Goal: Information Seeking & Learning: Learn about a topic

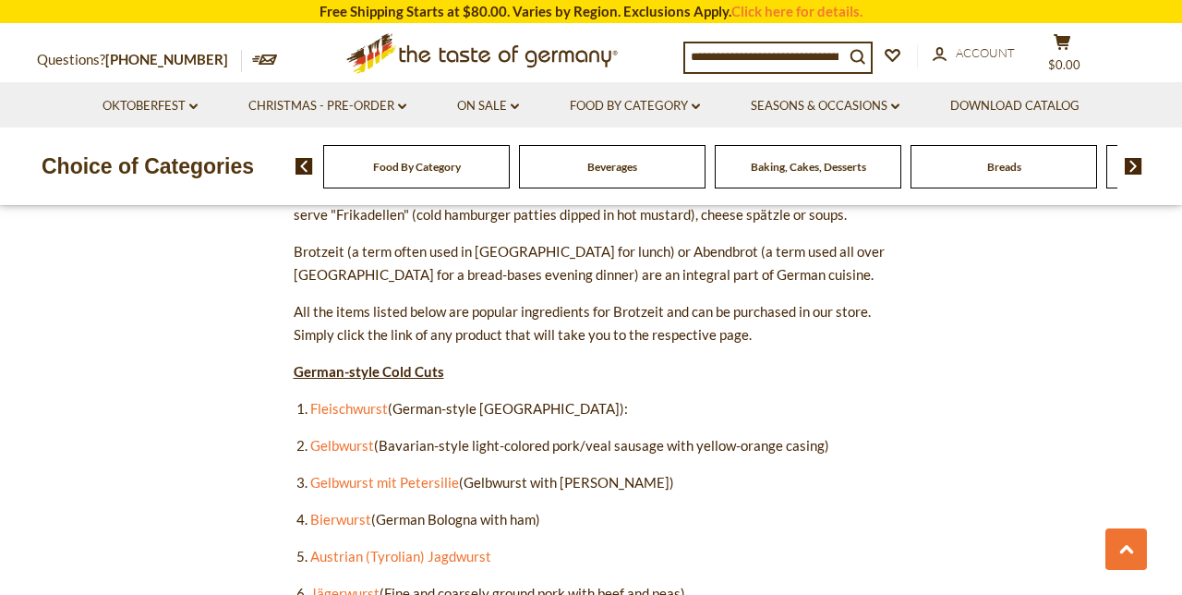
scroll to position [898, 0]
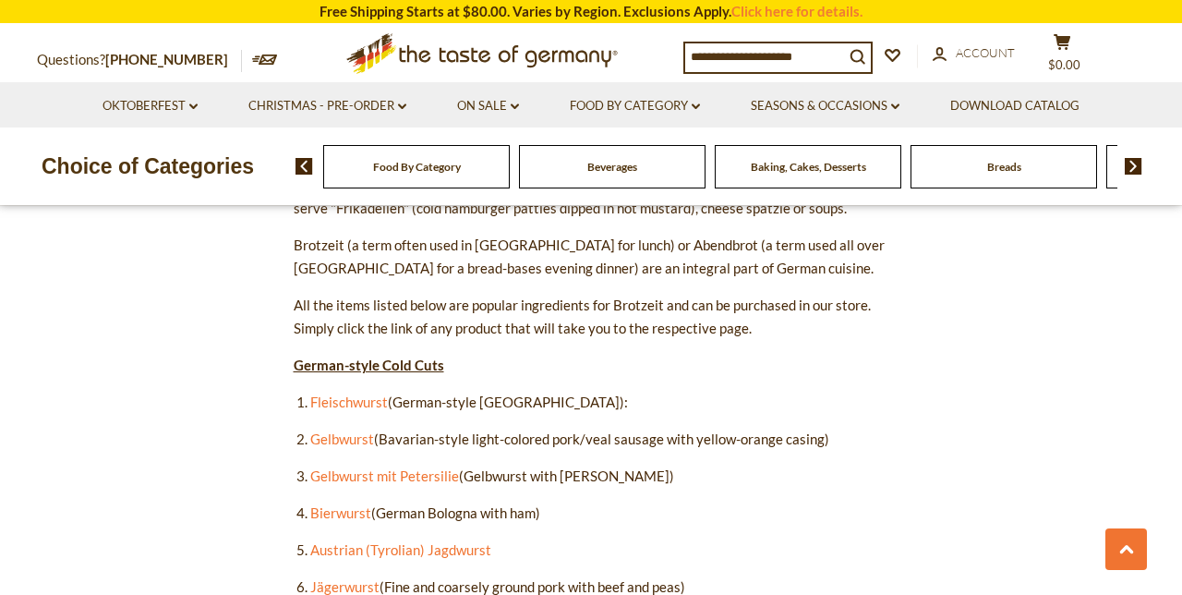
click at [350, 401] on link "Fleischwurst" at bounding box center [349, 402] width 78 height 17
click at [346, 434] on link "Gelbwurst" at bounding box center [342, 439] width 64 height 17
click at [427, 480] on link "Gelbwurst mit Petersili" at bounding box center [380, 475] width 141 height 17
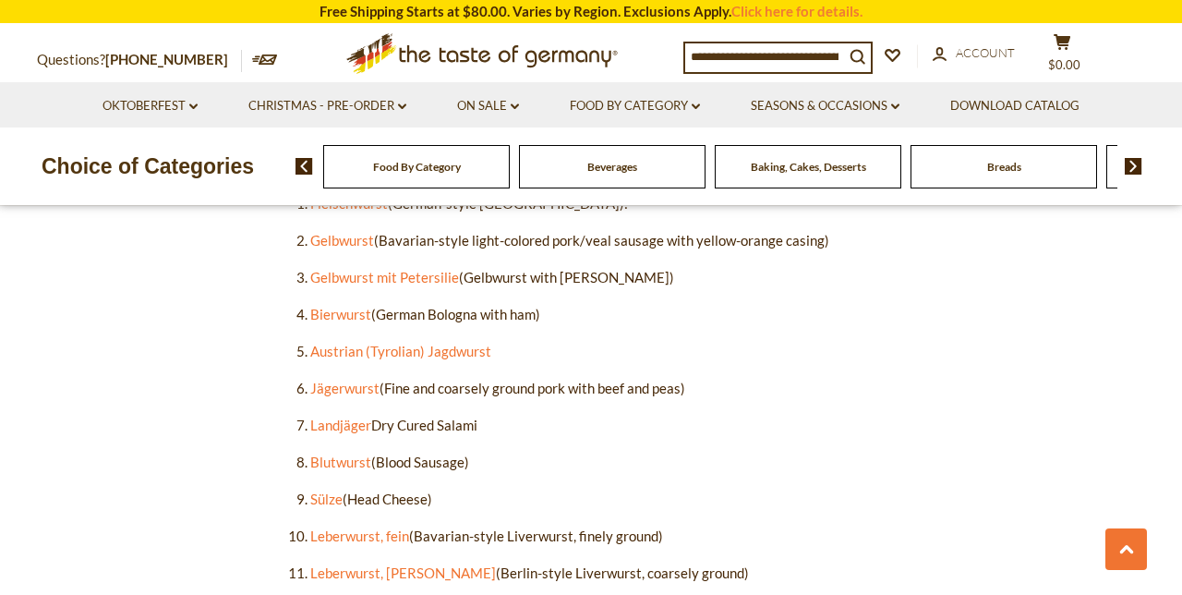
scroll to position [1099, 0]
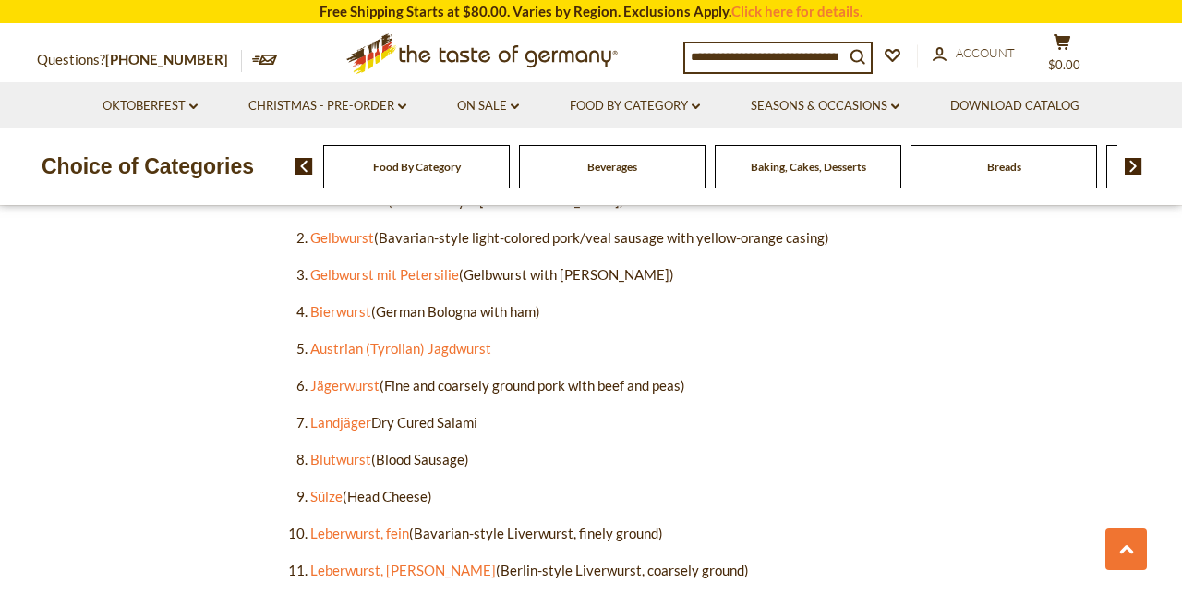
click at [346, 308] on link "Bierwurst" at bounding box center [340, 311] width 61 height 17
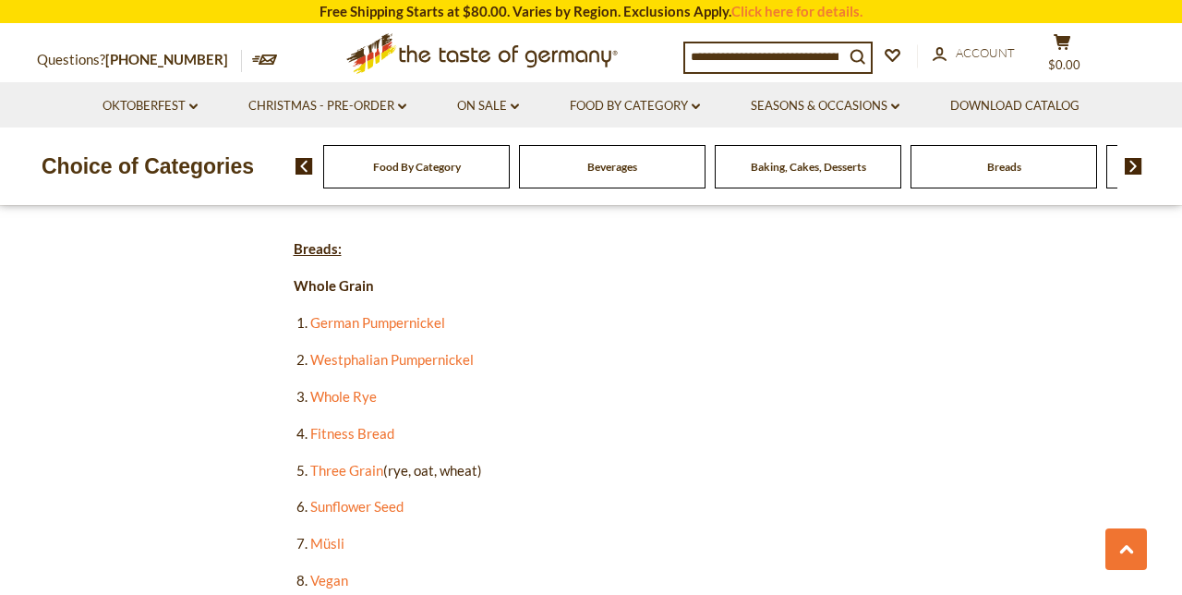
scroll to position [2135, 0]
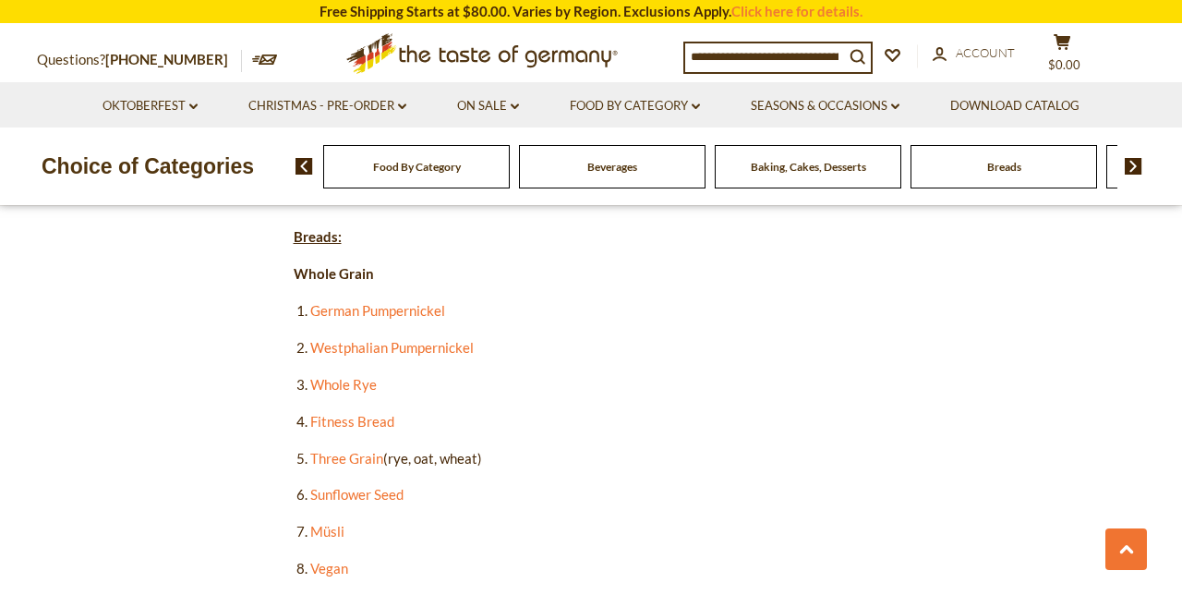
click at [433, 302] on link "German Pumpernickel" at bounding box center [377, 310] width 135 height 17
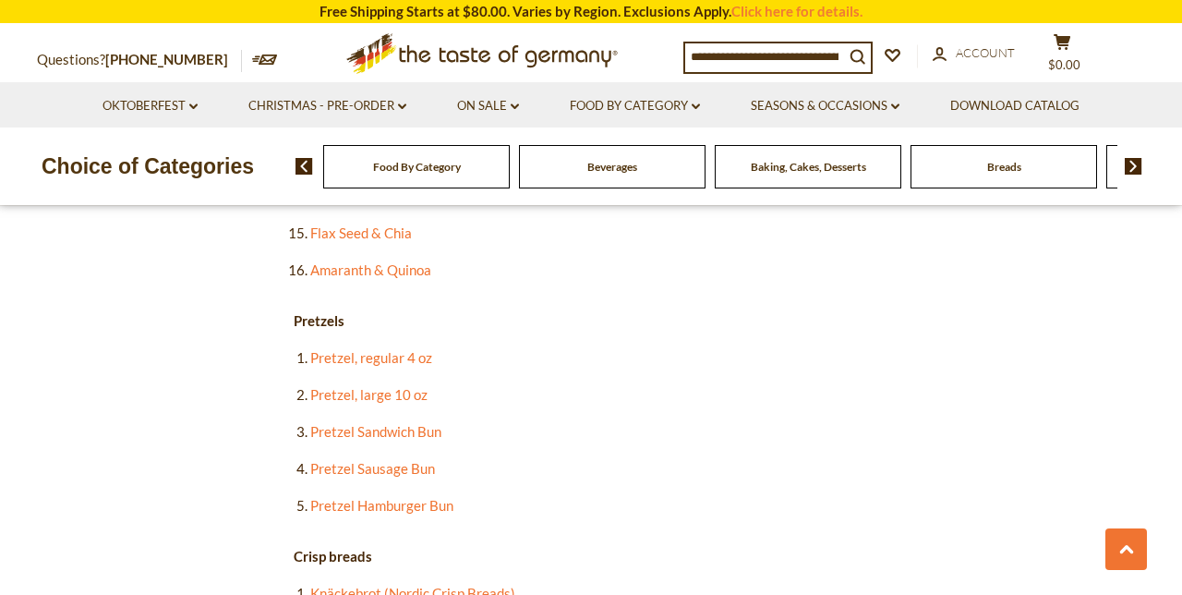
scroll to position [2730, 0]
click at [419, 348] on link "Pretzel, regular 4 oz" at bounding box center [371, 356] width 122 height 17
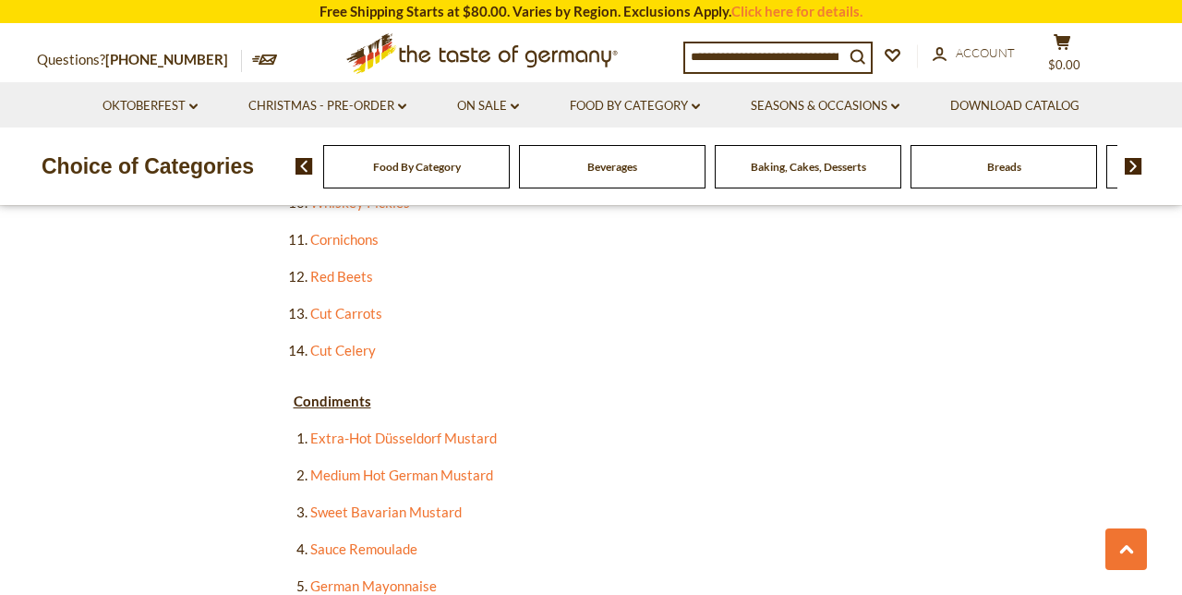
scroll to position [3578, 0]
click at [403, 576] on link "German Mayonnaise" at bounding box center [373, 584] width 127 height 17
click at [390, 540] on link "Sauce Remoulade" at bounding box center [363, 548] width 107 height 17
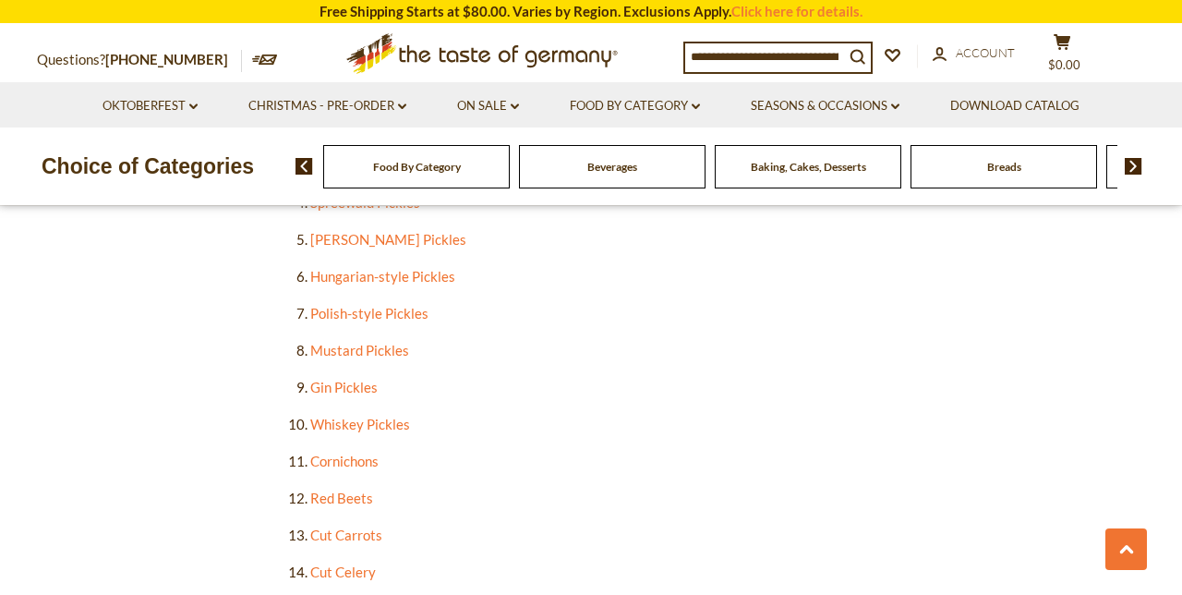
scroll to position [3348, 0]
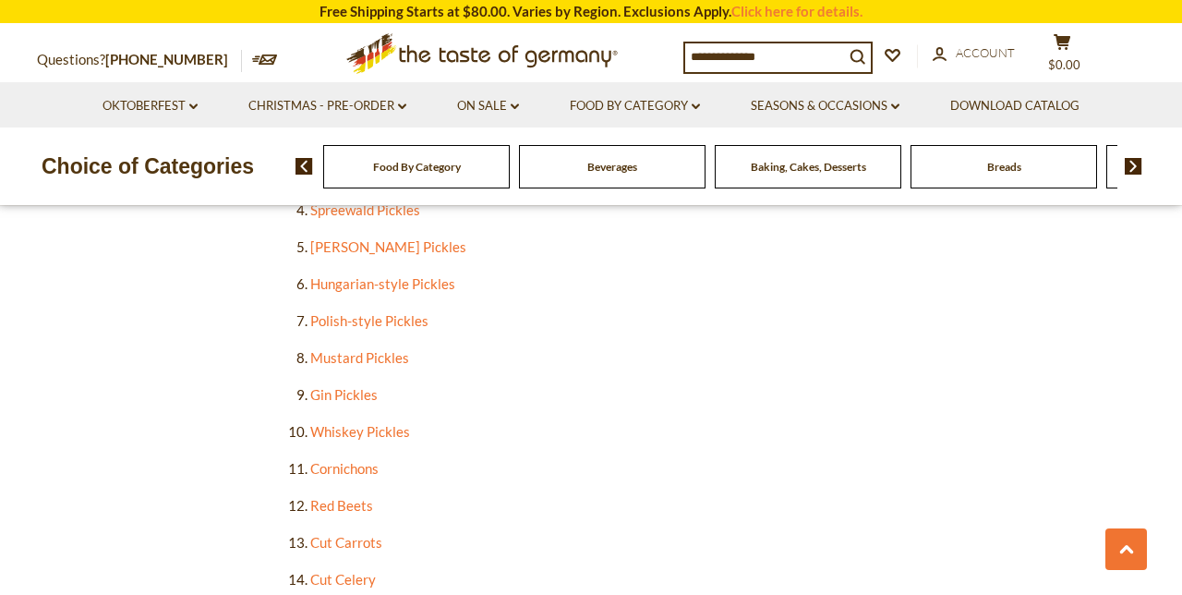
click at [351, 571] on link "Cut Celery" at bounding box center [343, 579] width 66 height 17
click at [369, 534] on link "Cut Carrots" at bounding box center [346, 542] width 72 height 17
click at [362, 497] on link "Red Beets" at bounding box center [341, 505] width 63 height 17
click at [349, 460] on link "Cornichons" at bounding box center [344, 468] width 68 height 17
click at [402, 423] on link "Whiskey Pickles" at bounding box center [360, 431] width 100 height 17
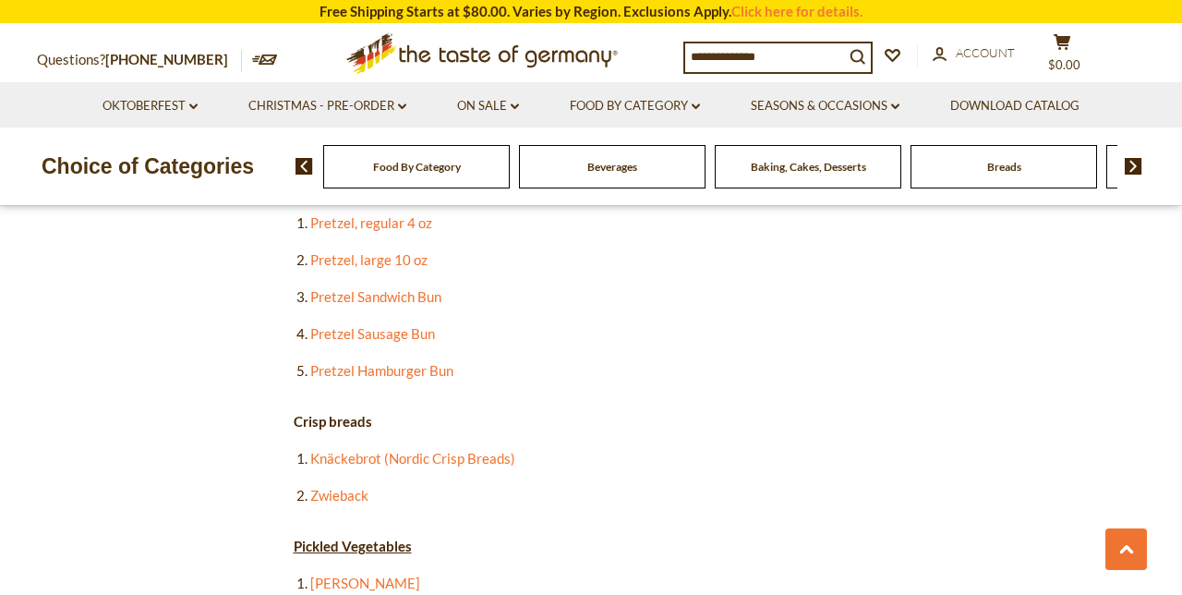
scroll to position [2861, 0]
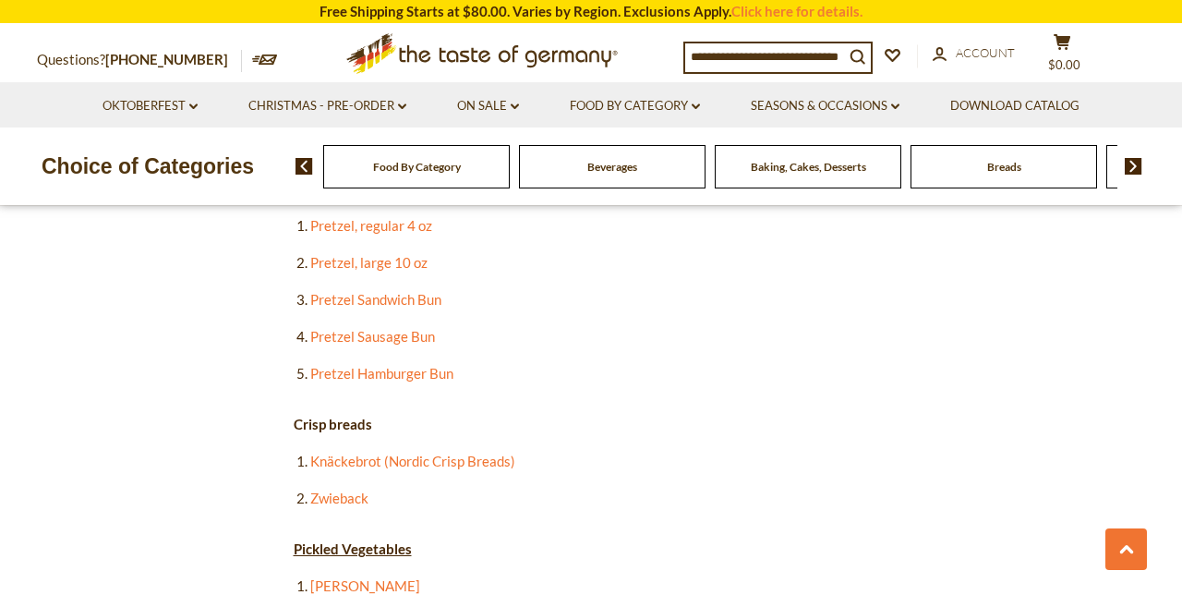
click at [462, 453] on link "Knäckebrot (Nordic Crisp Breads)" at bounding box center [412, 461] width 205 height 17
click at [368, 490] on link "Zwieback" at bounding box center [339, 498] width 58 height 17
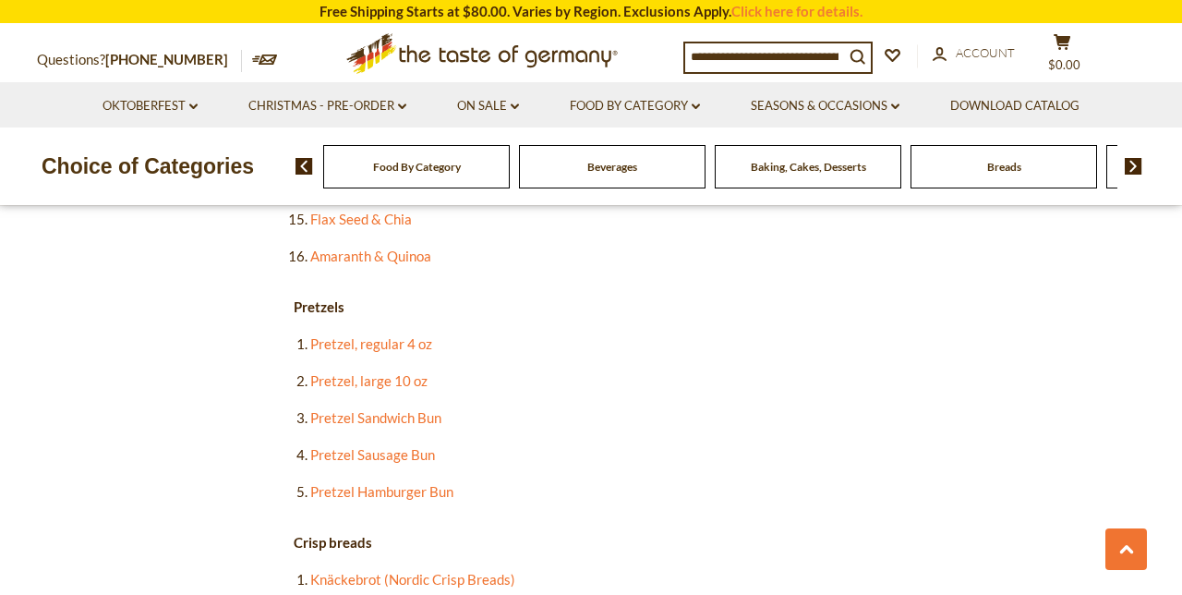
scroll to position [2744, 0]
click at [416, 482] on link "Pretzel Hamburger Bun" at bounding box center [381, 490] width 143 height 17
click at [403, 445] on link "Pretzel Sausage Bun" at bounding box center [372, 453] width 125 height 17
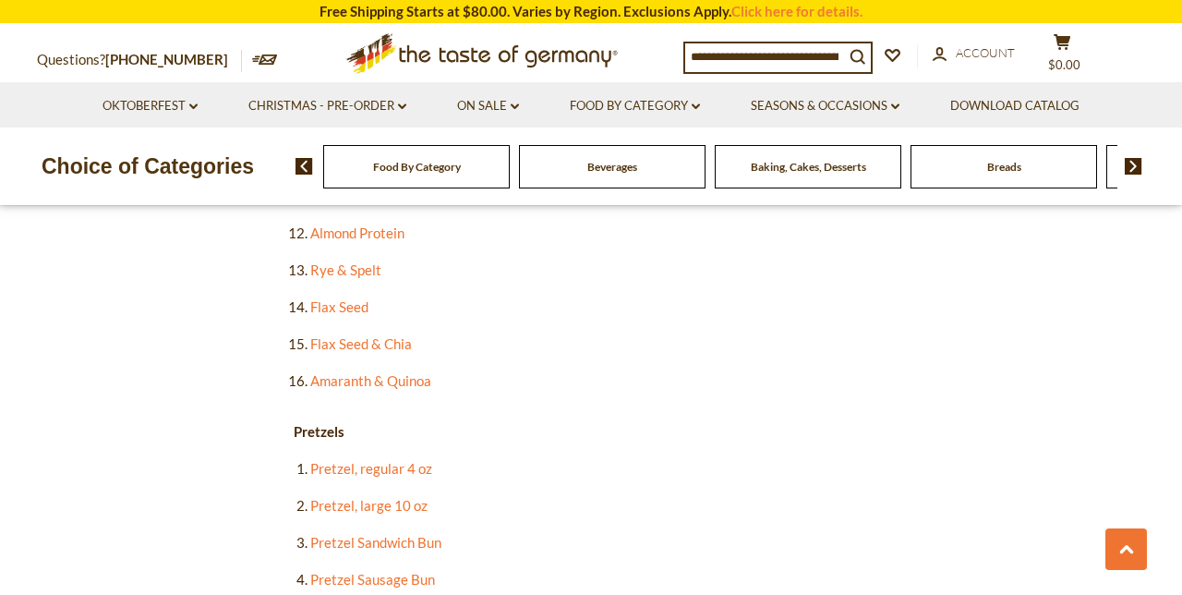
scroll to position [2617, 0]
click at [418, 498] on link "Pretzel, large 10 oz" at bounding box center [368, 506] width 117 height 17
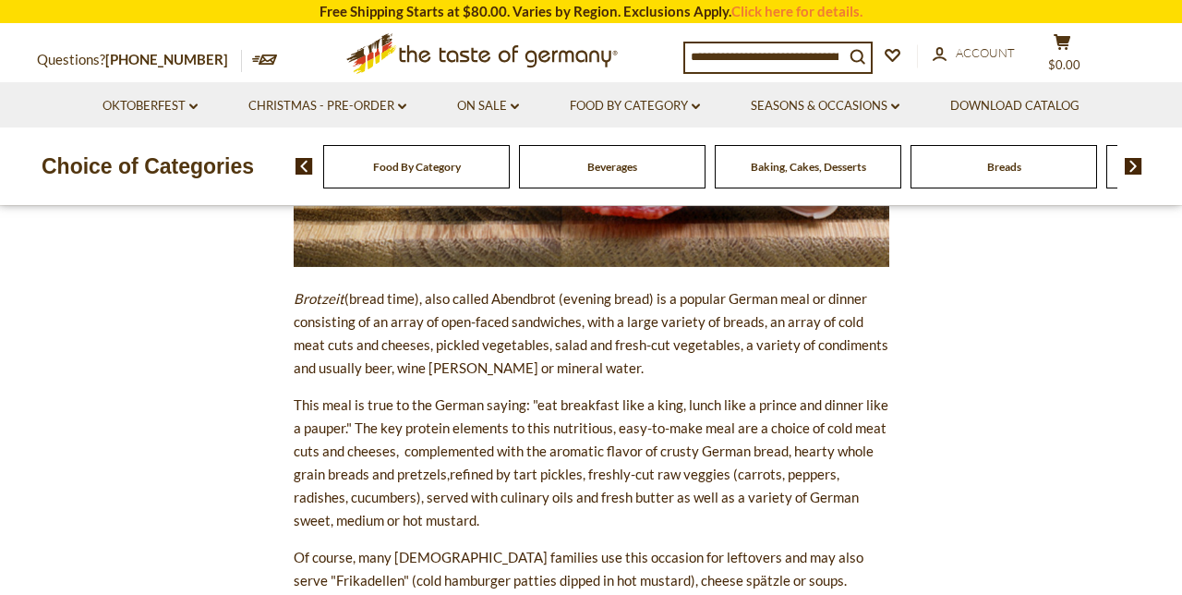
scroll to position [502, 0]
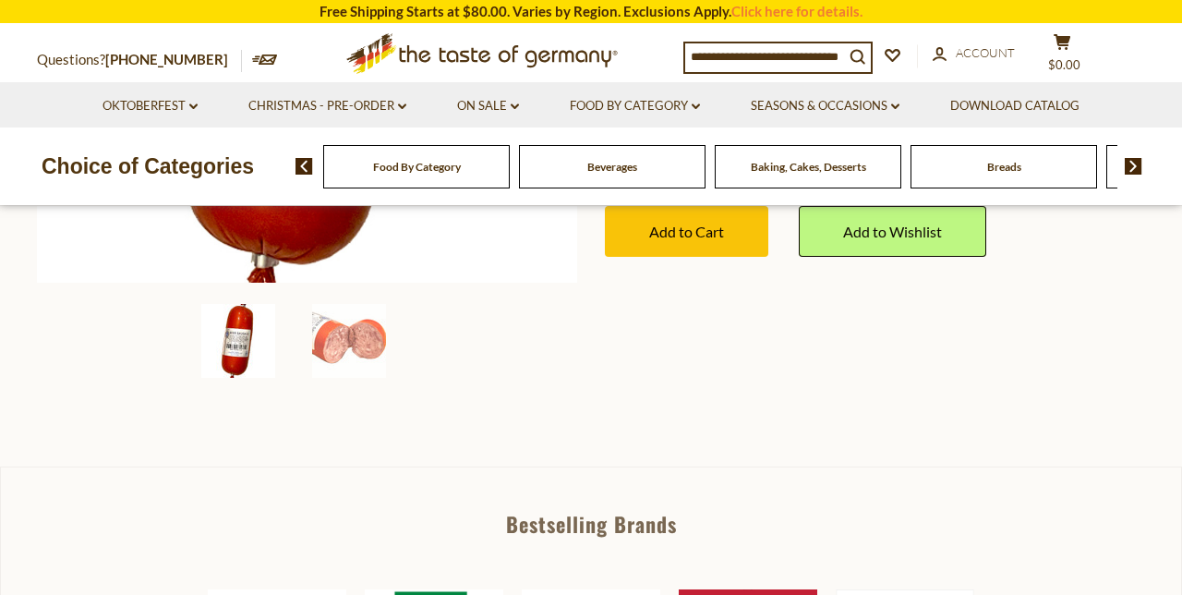
scroll to position [573, 0]
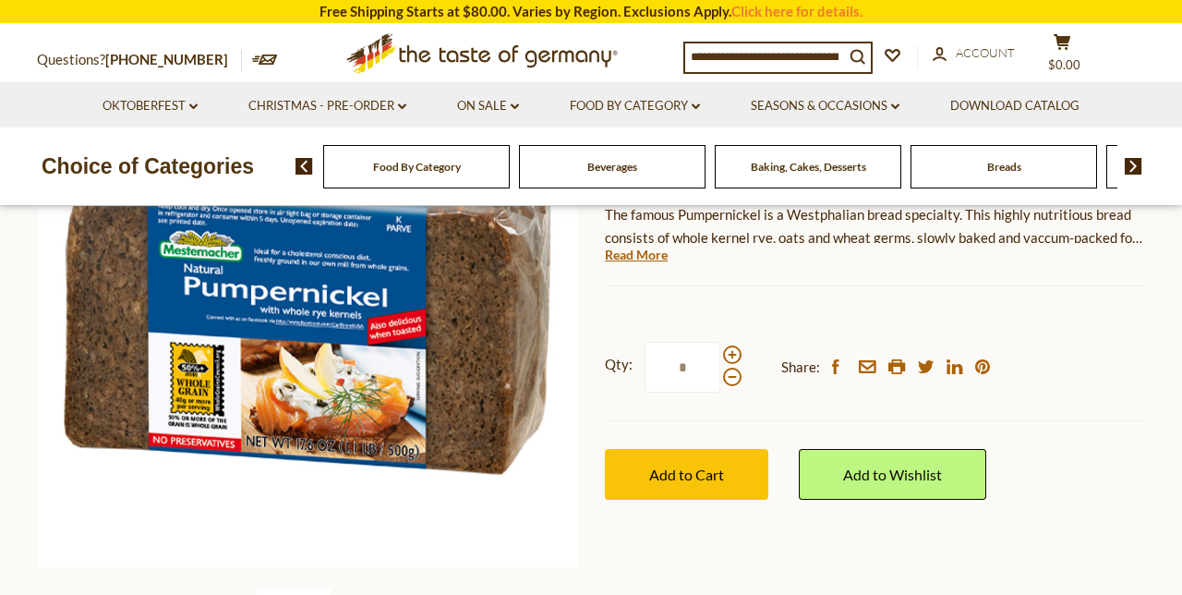
scroll to position [286, 0]
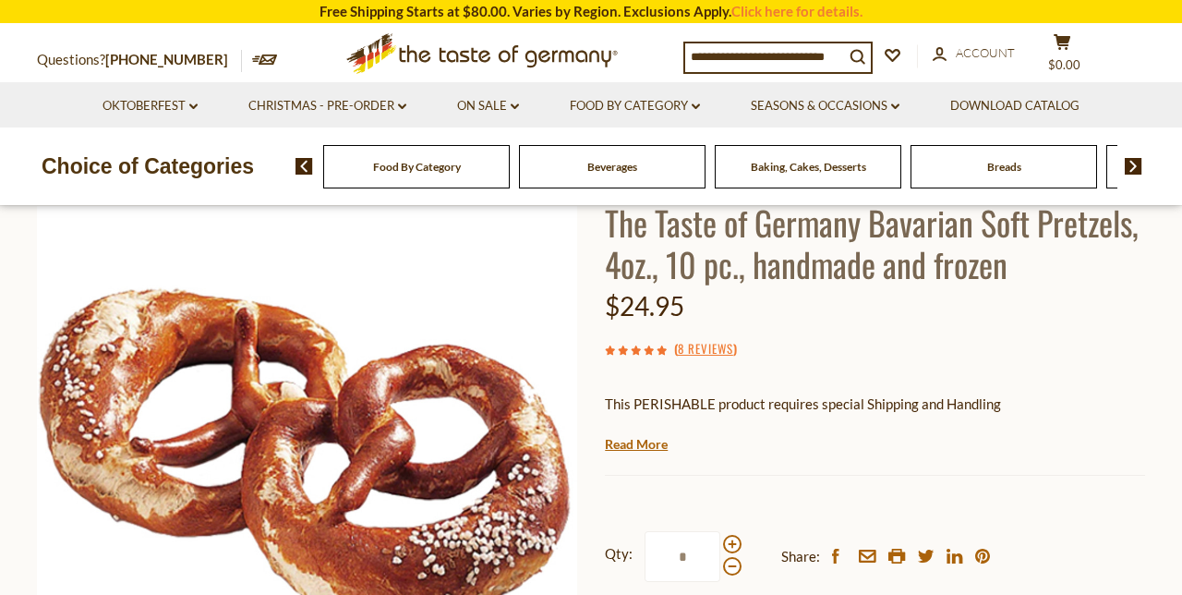
scroll to position [144, 0]
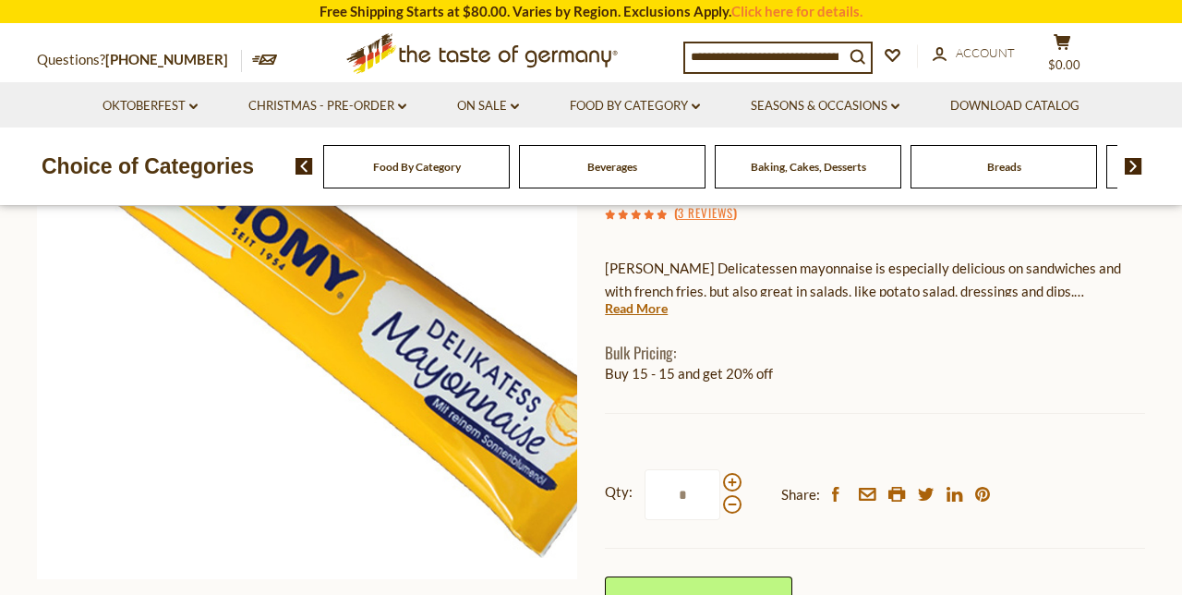
scroll to position [275, 0]
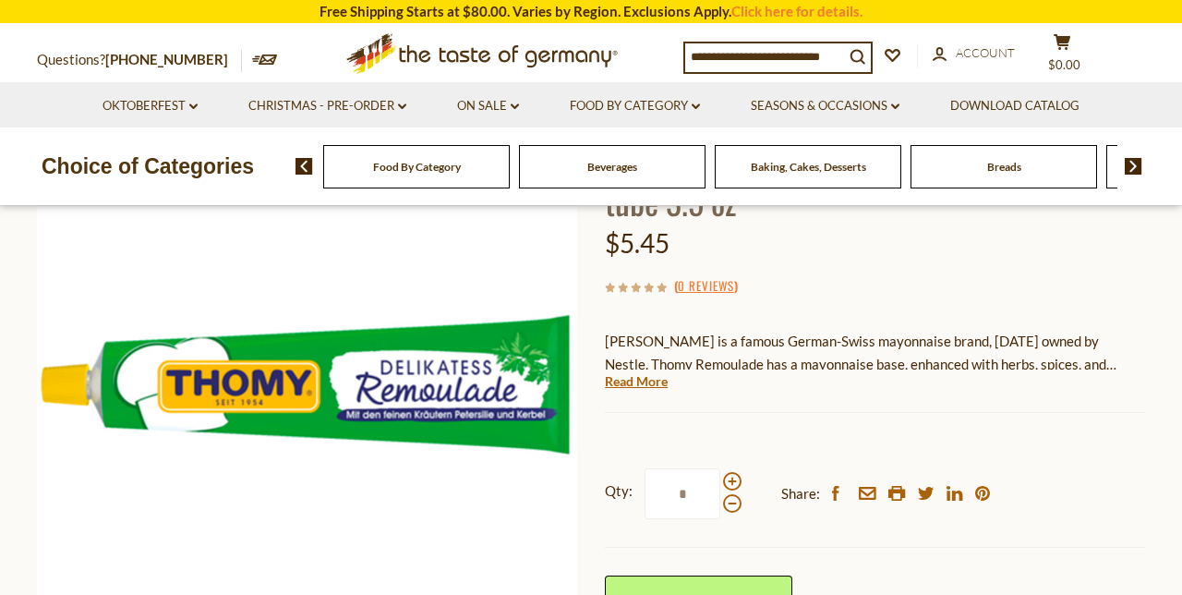
scroll to position [202, 0]
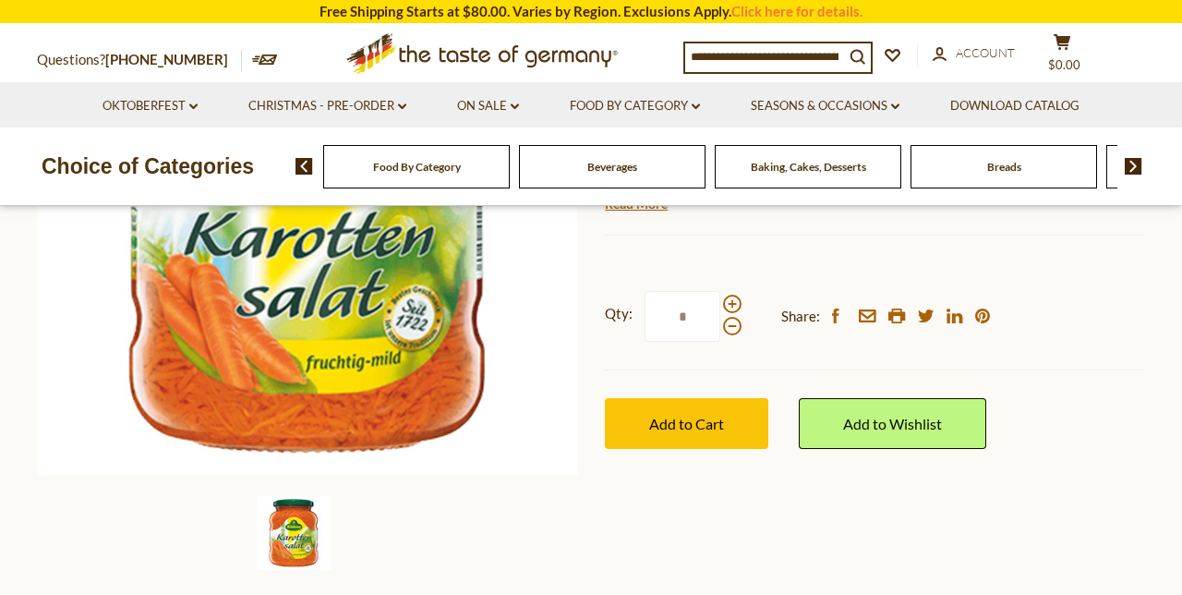
scroll to position [381, 0]
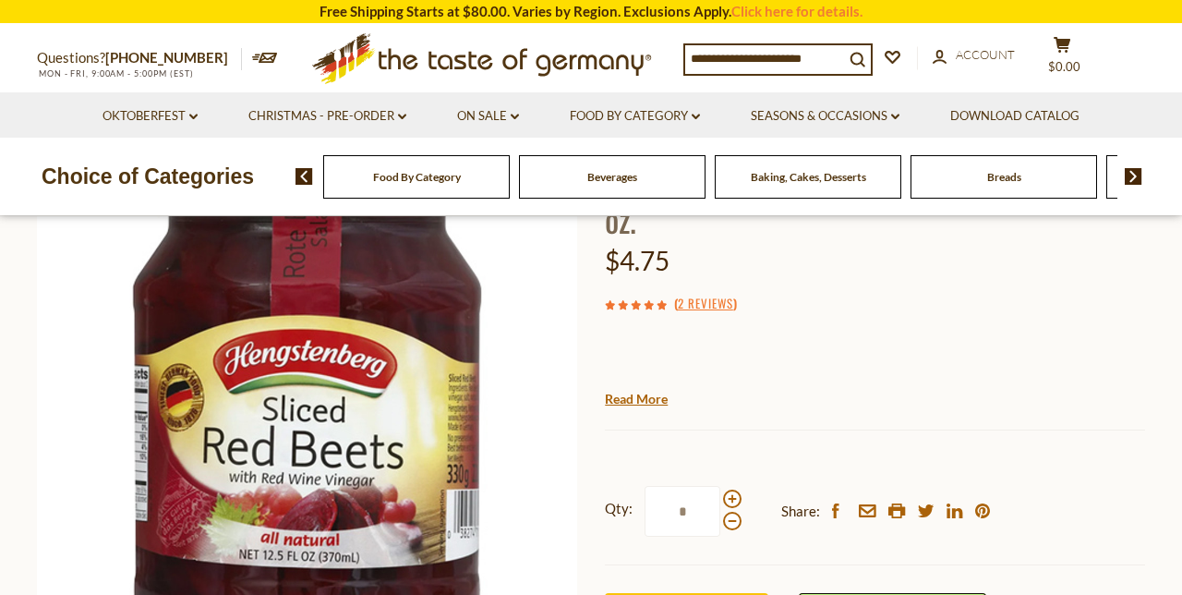
scroll to position [164, 0]
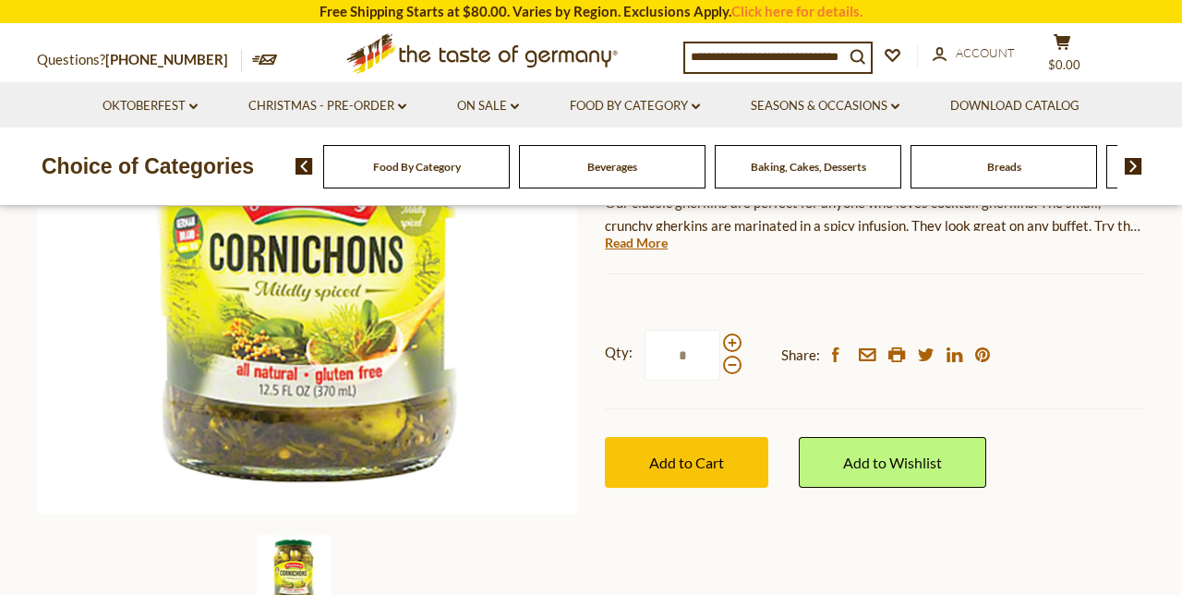
scroll to position [342, 0]
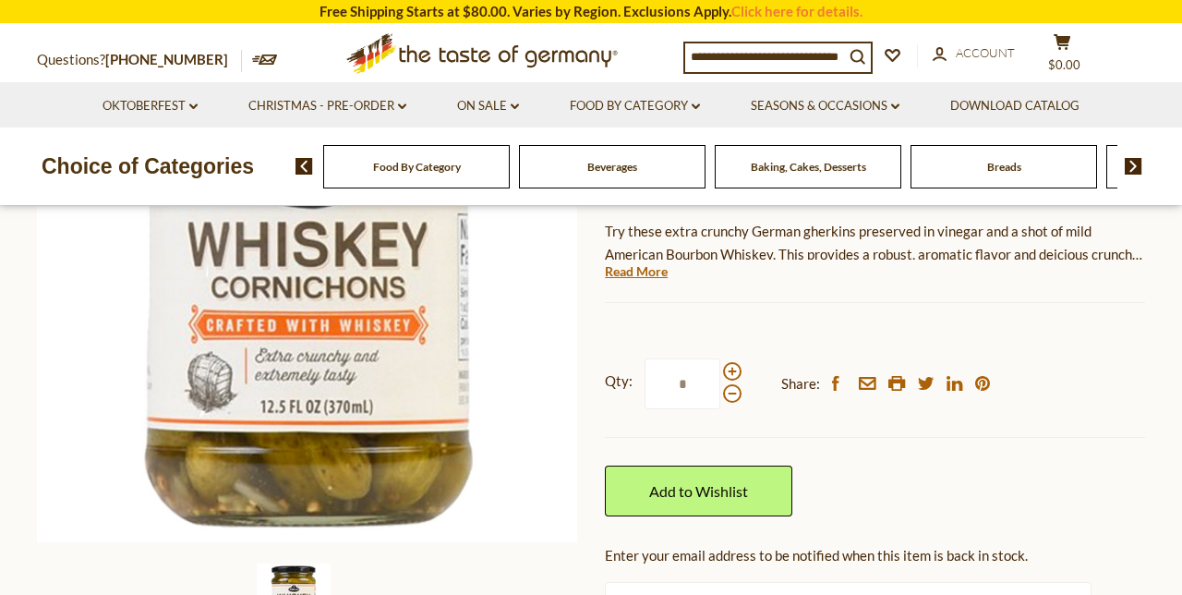
scroll to position [312, 0]
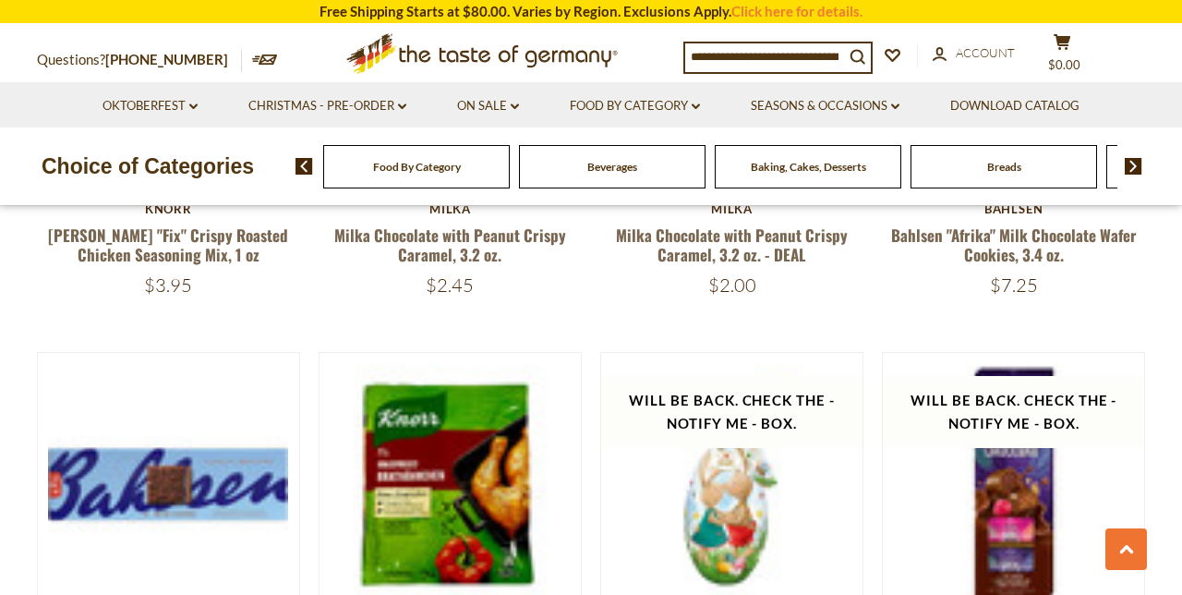
scroll to position [1929, 0]
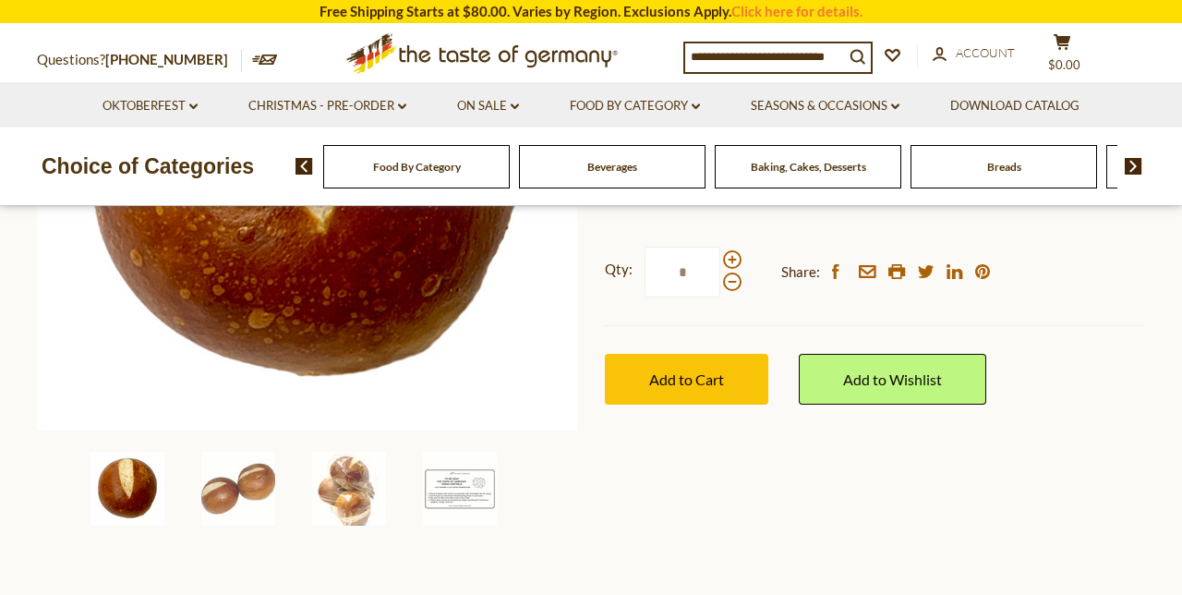
scroll to position [432, 0]
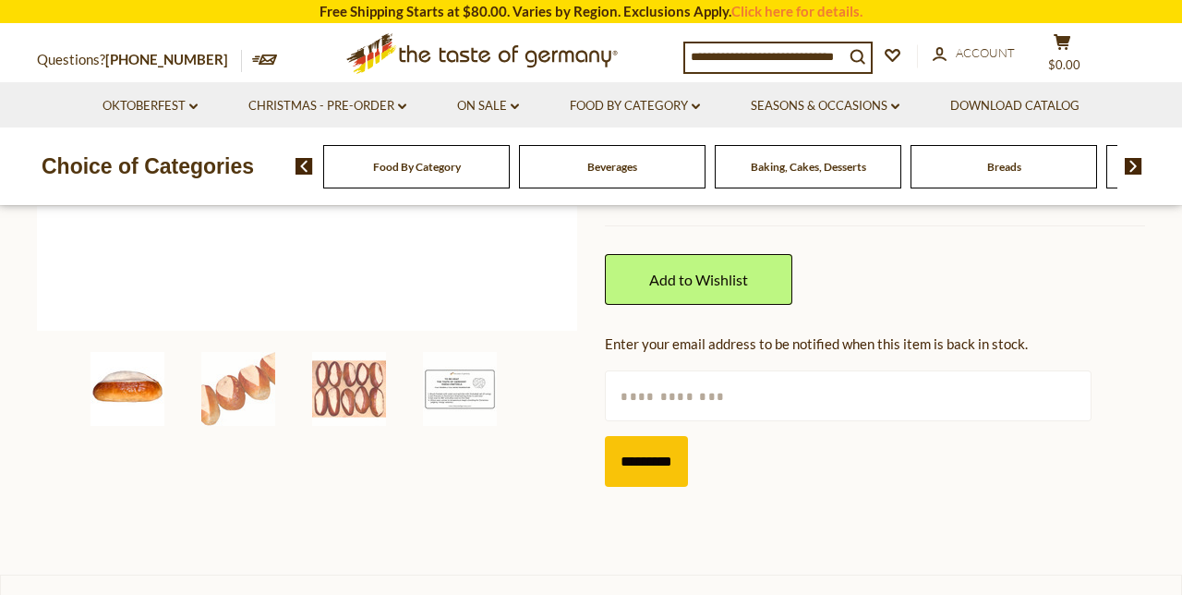
scroll to position [526, 0]
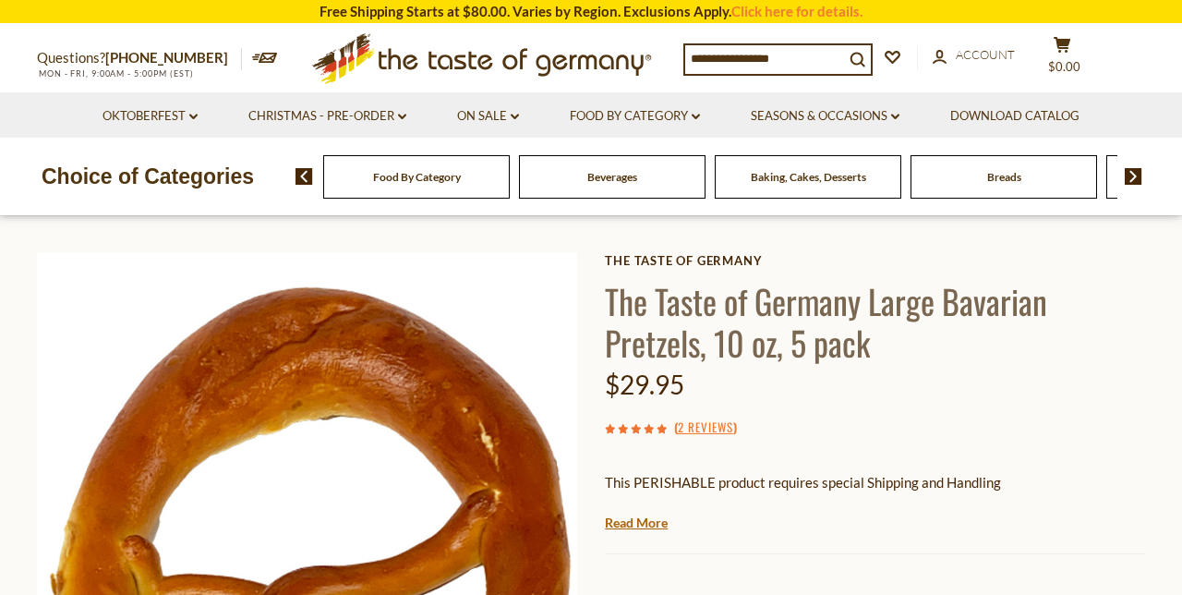
scroll to position [60, 0]
